Goal: Task Accomplishment & Management: Complete application form

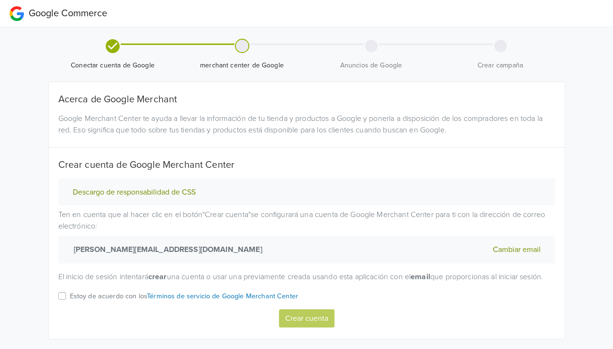
scroll to position [31, 0]
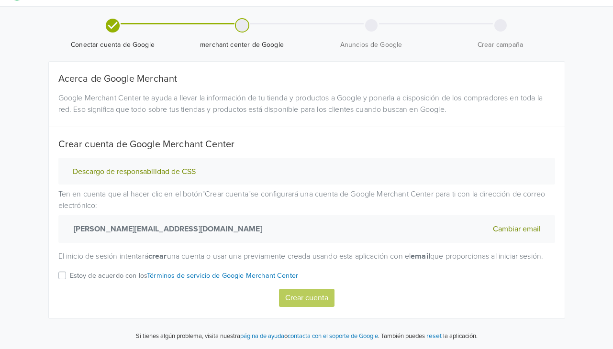
click at [70, 276] on label "Estoy de acuerdo con los Términos de servicio de Google Merchant Center" at bounding box center [184, 279] width 229 height 19
click at [0, 0] on input "Estoy de acuerdo con los Términos de servicio de Google Merchant Center" at bounding box center [0, 0] width 0 height 0
click at [310, 299] on button "Crear cuenta" at bounding box center [307, 298] width 56 height 18
click at [70, 276] on label "Estoy de acuerdo con los Términos de servicio de Google Merchant Center" at bounding box center [184, 279] width 229 height 19
click at [0, 0] on input "Estoy de acuerdo con los Términos de servicio de Google Merchant Center" at bounding box center [0, 0] width 0 height 0
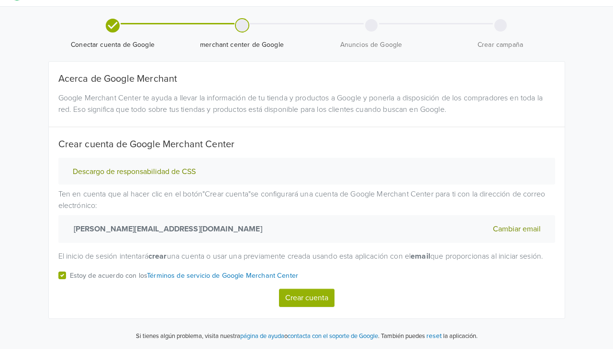
click at [307, 306] on button "Crear cuenta" at bounding box center [307, 298] width 56 height 18
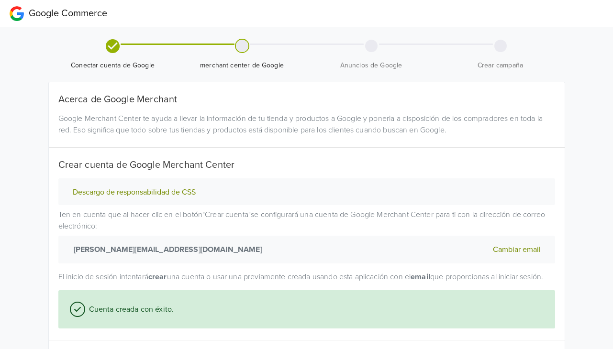
select select "cl"
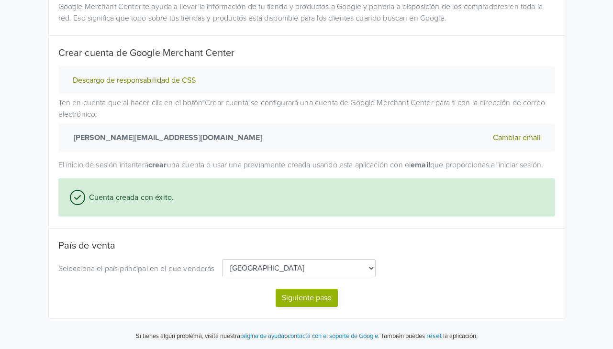
click at [304, 299] on button "Siguiente paso" at bounding box center [307, 298] width 62 height 18
select select "cl"
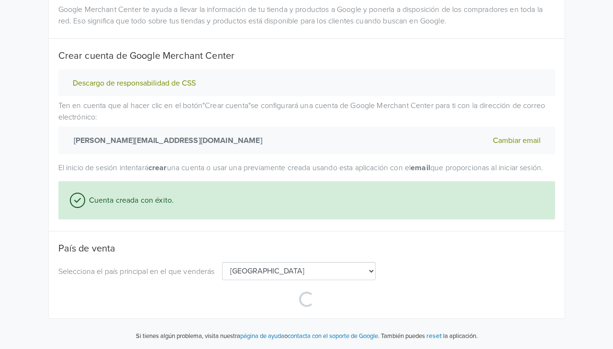
select select "cl"
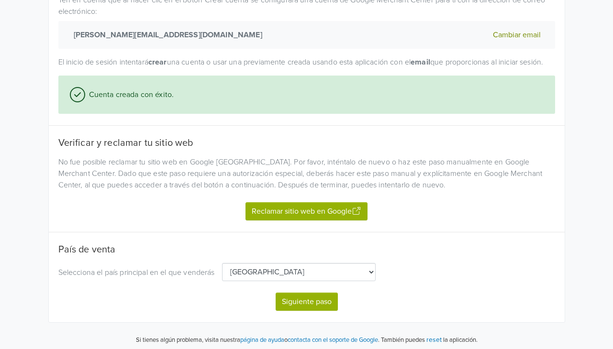
scroll to position [230, 0]
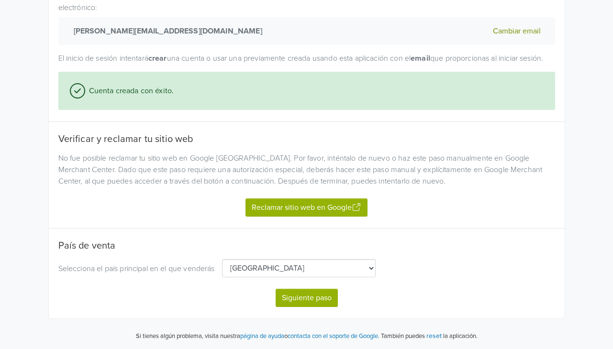
click at [303, 210] on button "Reclamar sitio web en Google" at bounding box center [307, 208] width 122 height 18
click at [293, 293] on button "Siguiente paso" at bounding box center [307, 298] width 62 height 18
select select "cl"
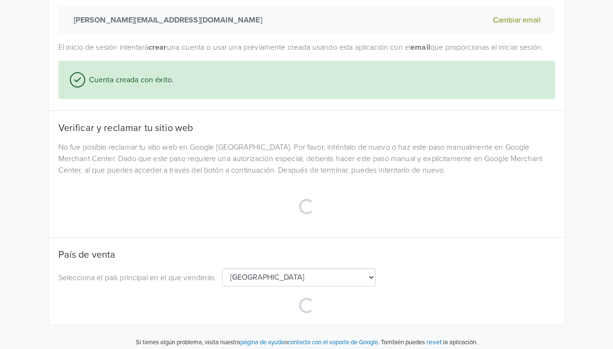
select select "cl"
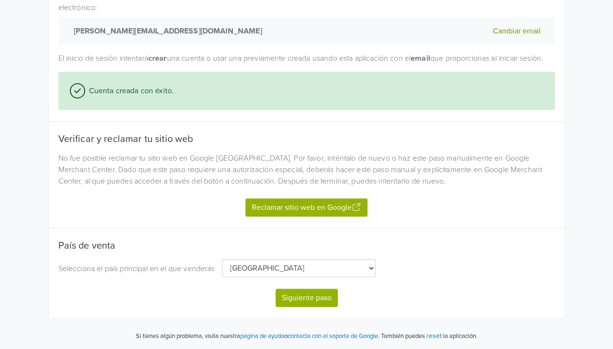
click at [302, 307] on div "Acerca de Google Merchant Google Merchant Center te ayuda a llevar la informaci…" at bounding box center [307, 91] width 516 height 455
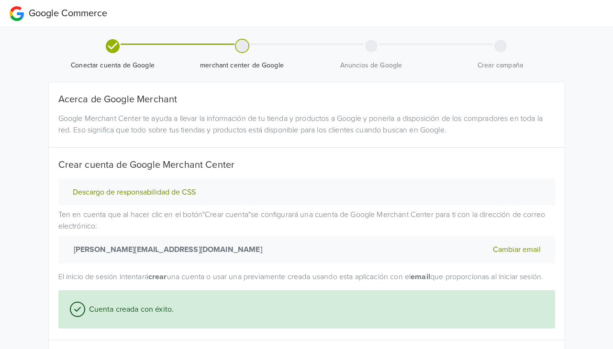
select select "cl"
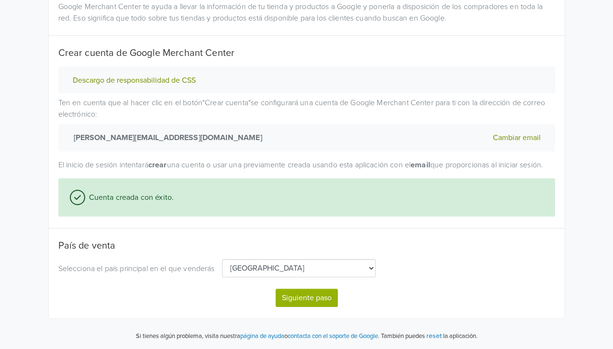
click at [317, 301] on button "Siguiente paso" at bounding box center [307, 298] width 62 height 18
select select "cl"
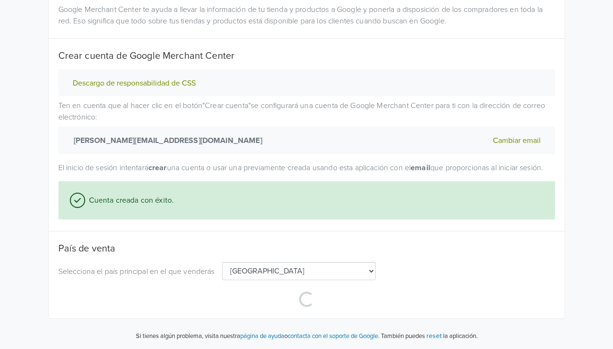
select select "cl"
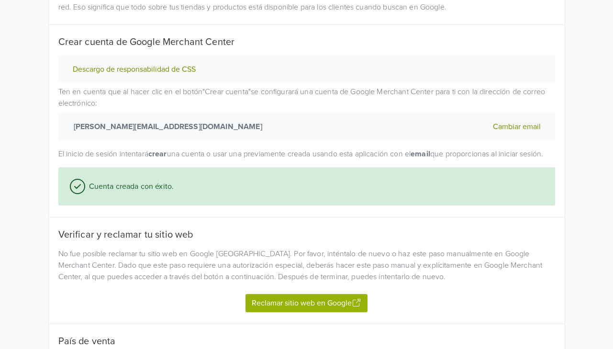
scroll to position [230, 0]
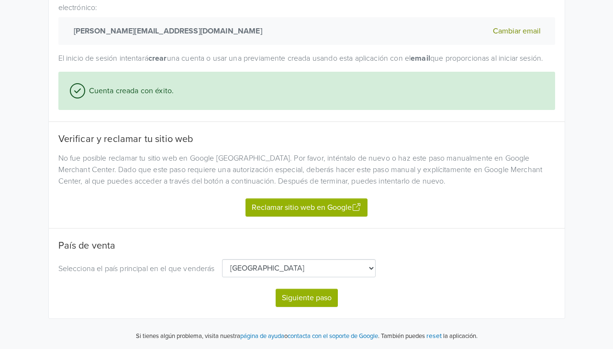
click at [307, 293] on button "Siguiente paso" at bounding box center [307, 298] width 62 height 18
select select "cl"
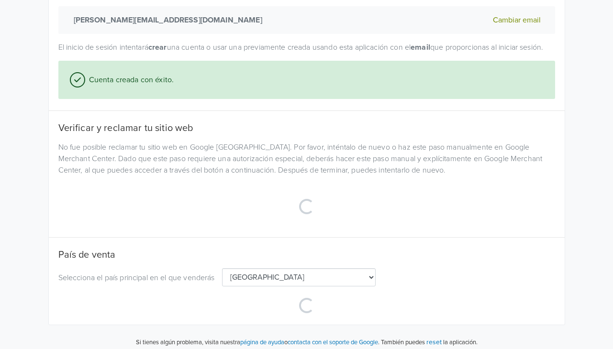
select select "cl"
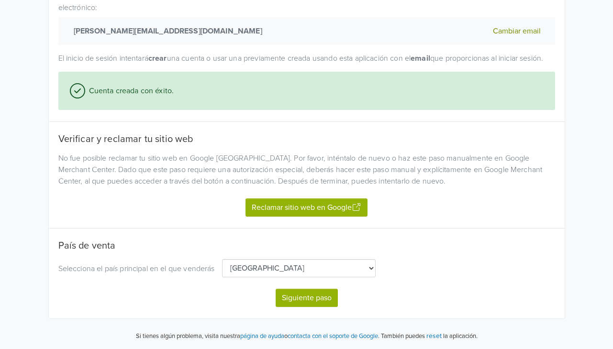
click at [303, 300] on button "Siguiente paso" at bounding box center [307, 298] width 62 height 18
select select "cl"
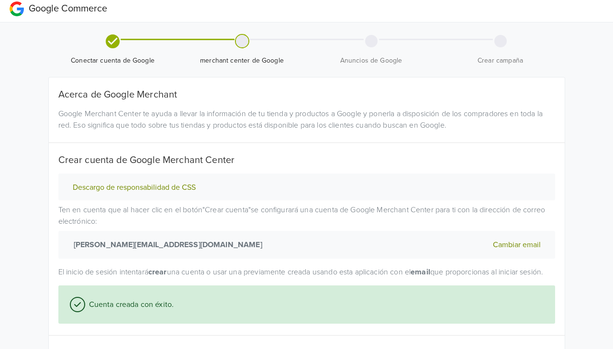
scroll to position [0, 0]
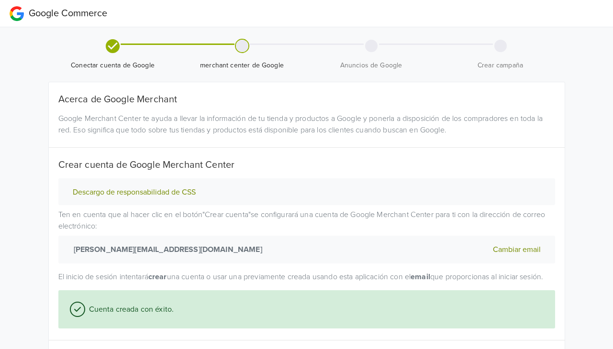
select select "cl"
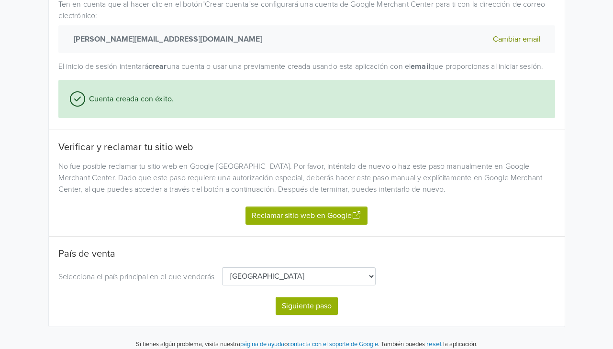
scroll to position [210, 0]
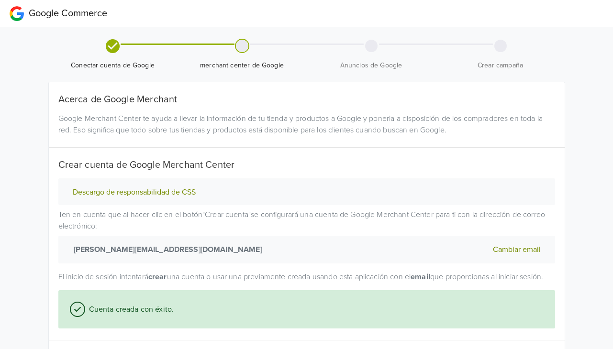
select select "cl"
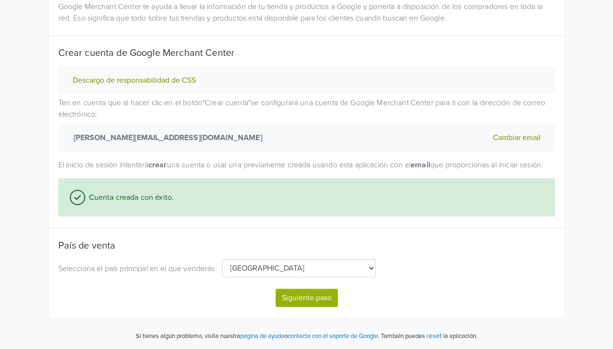
click at [319, 299] on button "Siguiente paso" at bounding box center [307, 298] width 62 height 18
select select "cl"
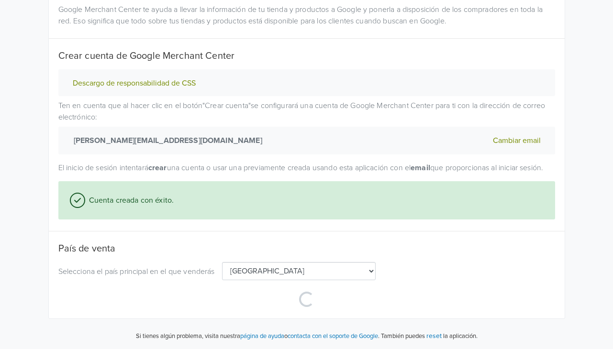
select select "cl"
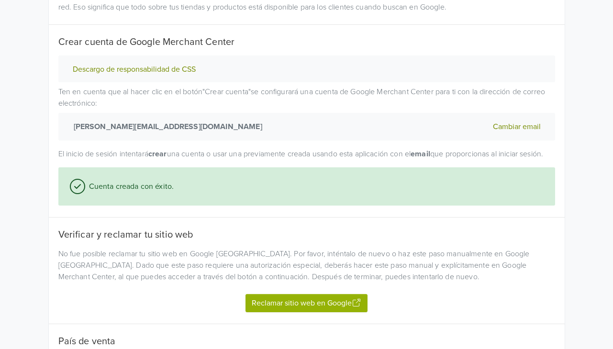
scroll to position [230, 0]
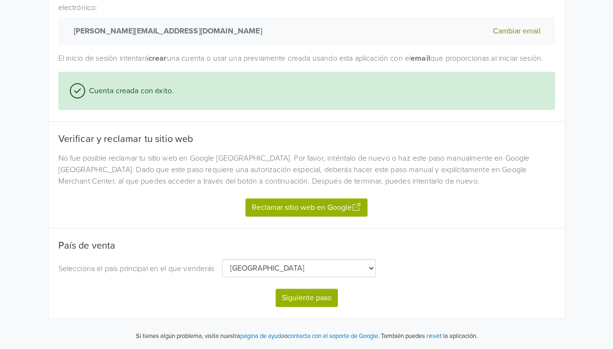
click at [315, 293] on button "Siguiente paso" at bounding box center [307, 298] width 62 height 18
select select "cl"
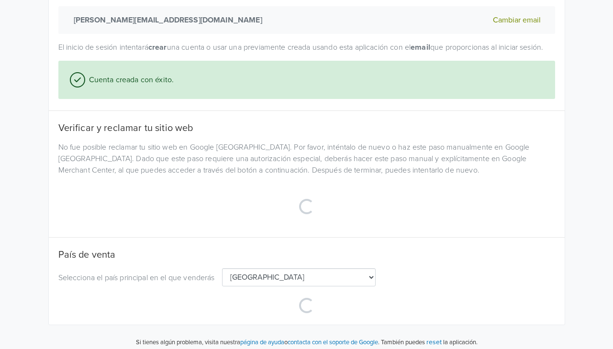
select select "cl"
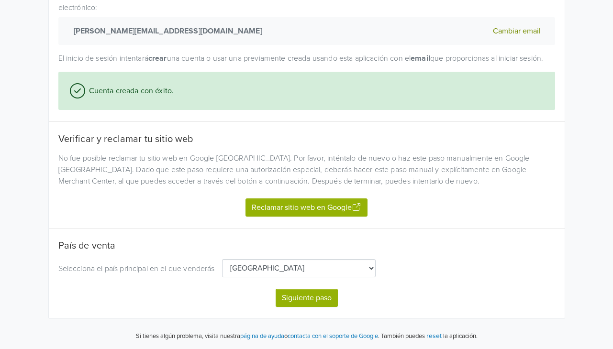
click at [308, 290] on button "Siguiente paso" at bounding box center [307, 298] width 62 height 18
select select "cl"
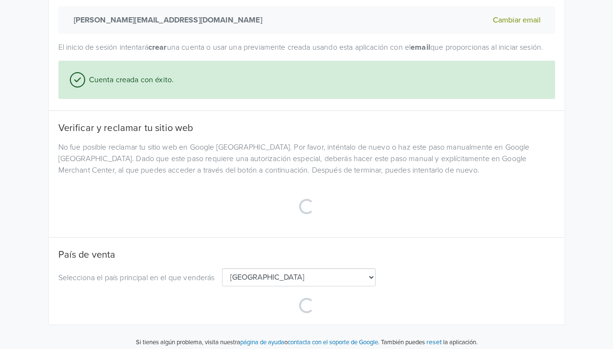
select select "cl"
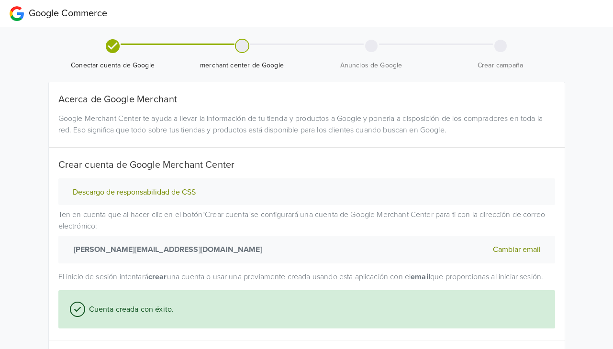
select select "cl"
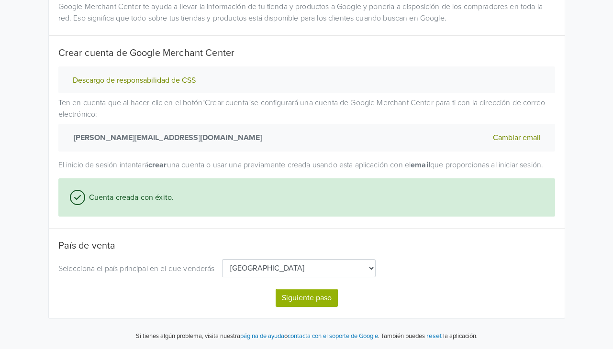
scroll to position [123, 0]
click at [281, 269] on select "[GEOGRAPHIC_DATA] [GEOGRAPHIC_DATA] [GEOGRAPHIC_DATA] [GEOGRAPHIC_DATA] [GEOGRA…" at bounding box center [299, 268] width 154 height 18
select select "ca"
click at [292, 293] on button "Siguiente paso" at bounding box center [307, 298] width 62 height 18
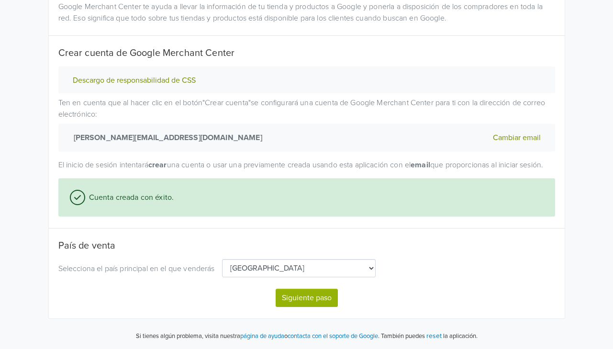
select select "ca"
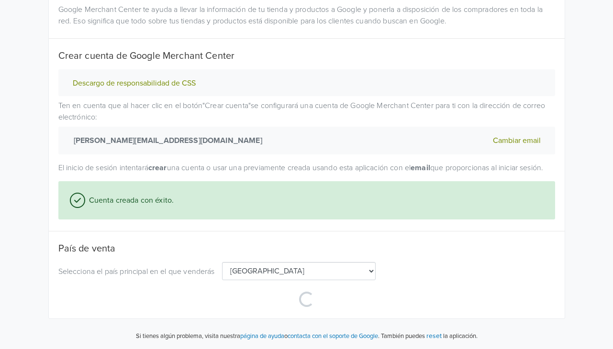
select select "ca"
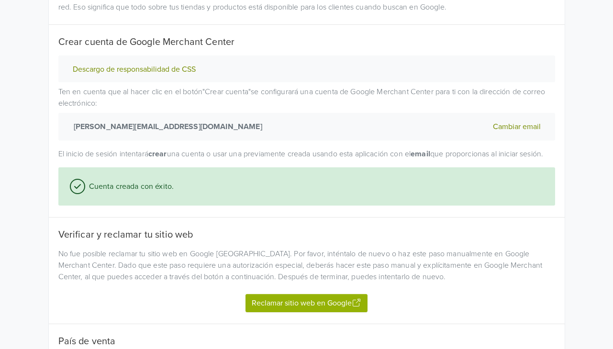
scroll to position [230, 0]
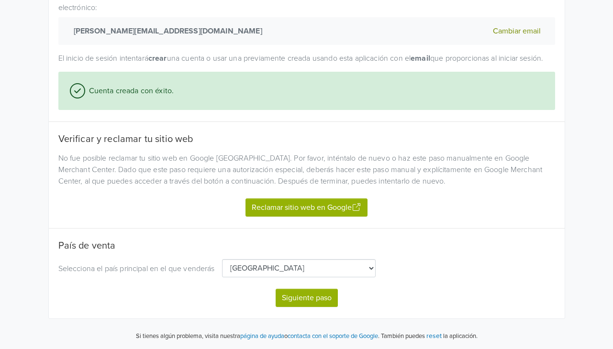
click at [293, 268] on select "[GEOGRAPHIC_DATA] [GEOGRAPHIC_DATA] [GEOGRAPHIC_DATA] [GEOGRAPHIC_DATA] [GEOGRA…" at bounding box center [299, 268] width 154 height 18
select select "cl"
click at [296, 297] on button "Siguiente paso" at bounding box center [307, 298] width 62 height 18
select select "cl"
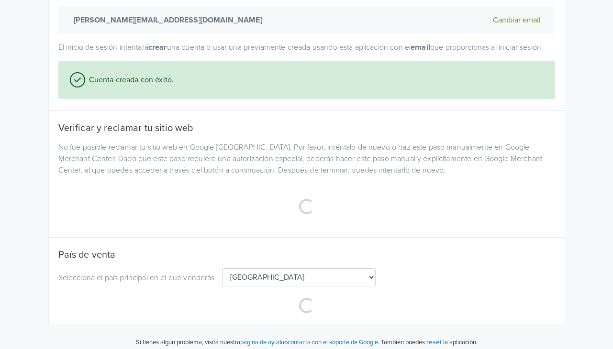
select select "cl"
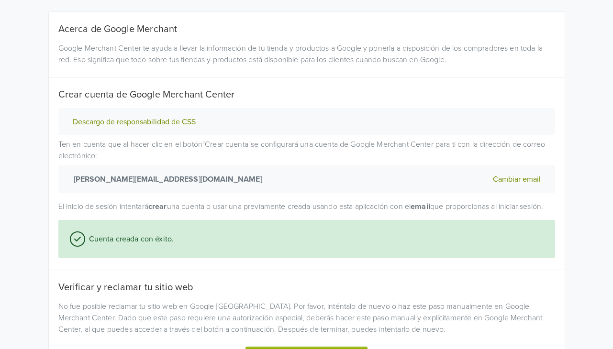
scroll to position [0, 0]
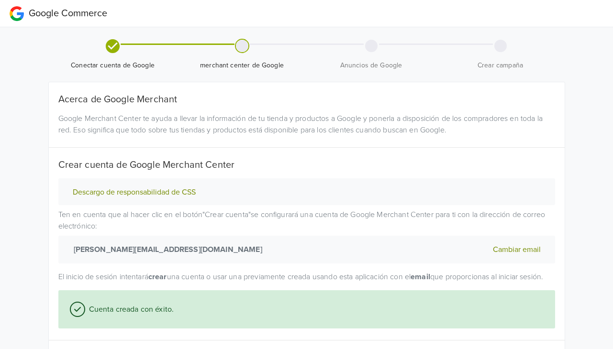
click at [246, 46] on div at bounding box center [242, 46] width 12 height 12
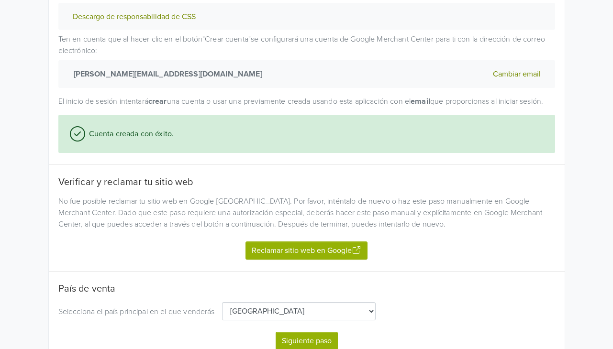
scroll to position [230, 0]
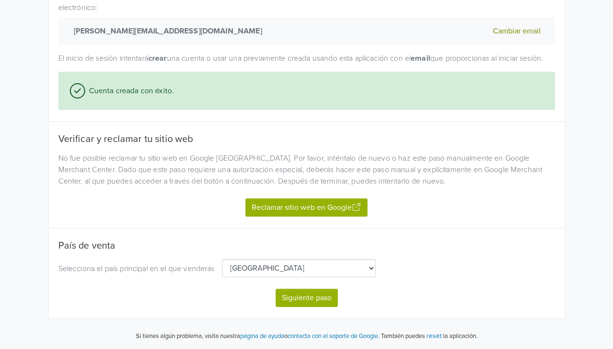
click at [291, 294] on button "Siguiente paso" at bounding box center [307, 298] width 62 height 18
select select "cl"
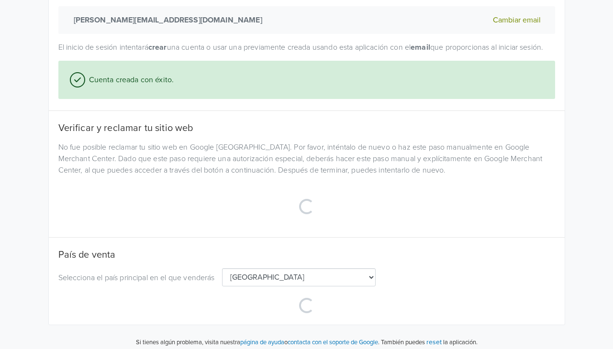
select select "cl"
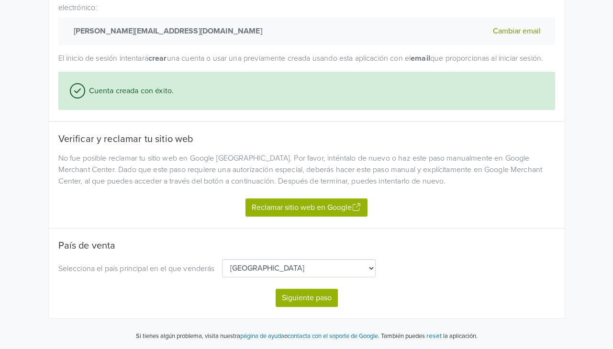
scroll to position [0, 0]
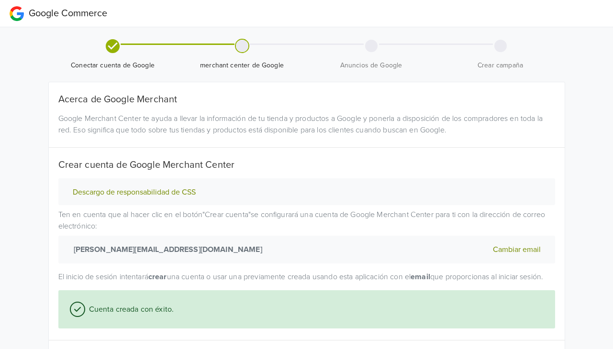
click at [113, 47] on icon at bounding box center [113, 46] width 14 height 14
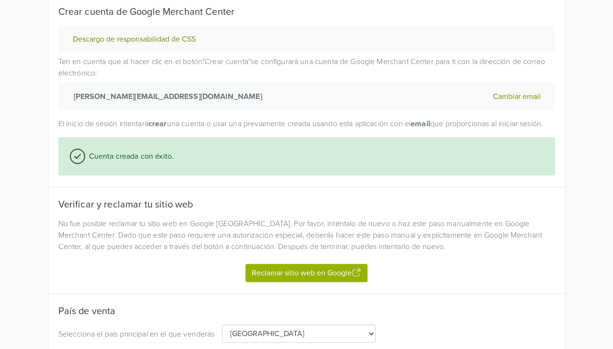
scroll to position [230, 0]
